Goal: Book appointment/travel/reservation

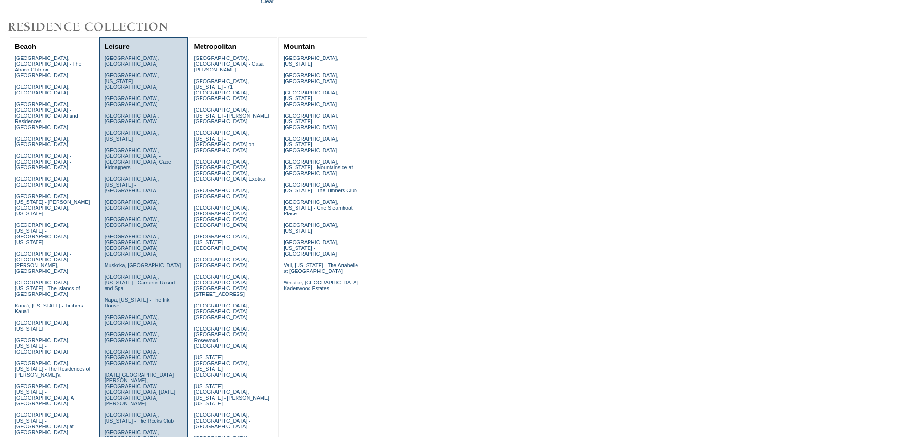
scroll to position [81, 0]
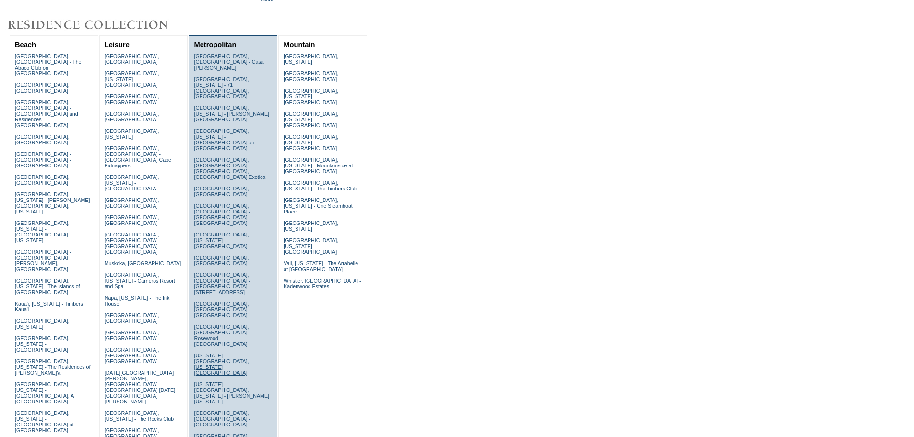
click at [207, 353] on link "[US_STATE][GEOGRAPHIC_DATA], [US_STATE][GEOGRAPHIC_DATA]" at bounding box center [221, 364] width 55 height 23
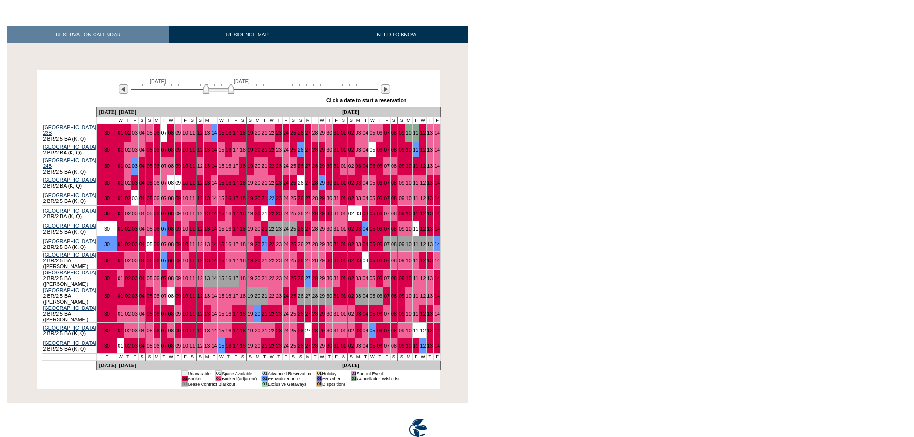
scroll to position [130, 0]
drag, startPoint x: 230, startPoint y: 93, endPoint x: 246, endPoint y: 98, distance: 16.2
click at [246, 98] on div "[DATE] [DATE] » Apply these dates to all the calendars on this page Click a dat…" at bounding box center [239, 89] width 398 height 35
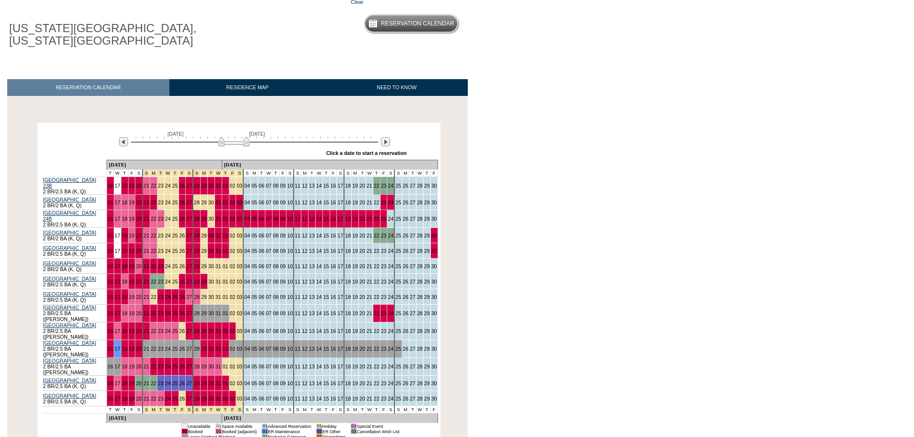
scroll to position [77, 0]
drag, startPoint x: 249, startPoint y: 143, endPoint x: 263, endPoint y: 141, distance: 14.1
click at [255, 141] on img at bounding box center [239, 141] width 31 height 10
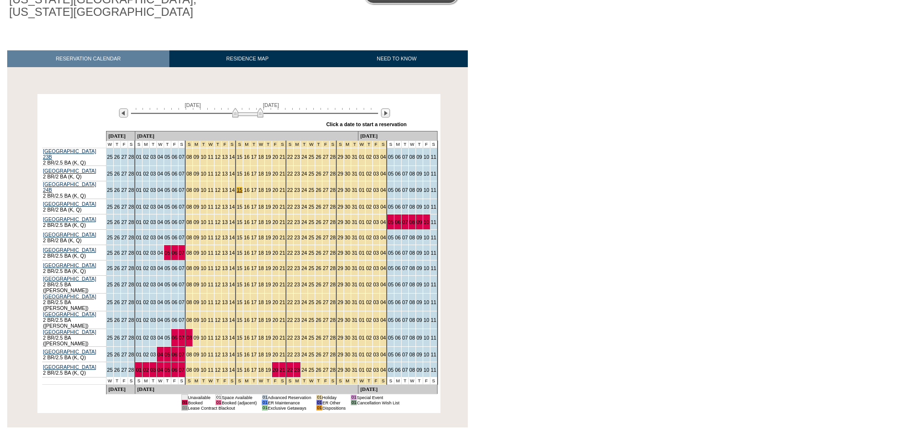
scroll to position [108, 0]
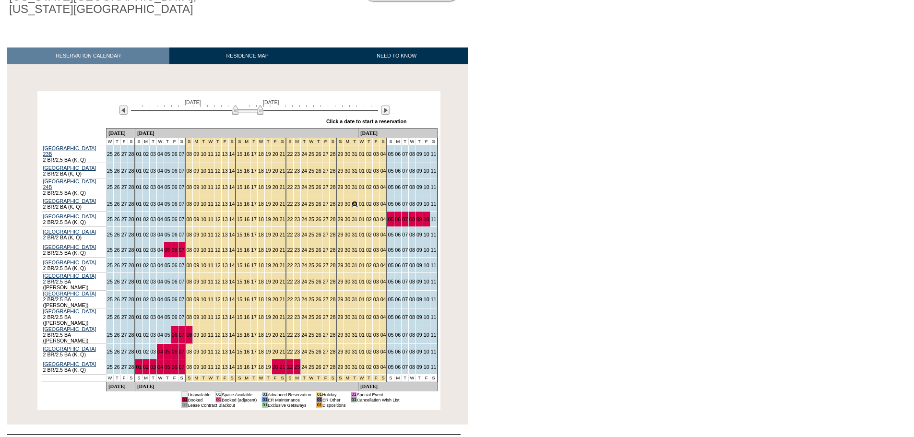
click at [352, 201] on link "31" at bounding box center [355, 204] width 6 height 6
